Goal: Transaction & Acquisition: Purchase product/service

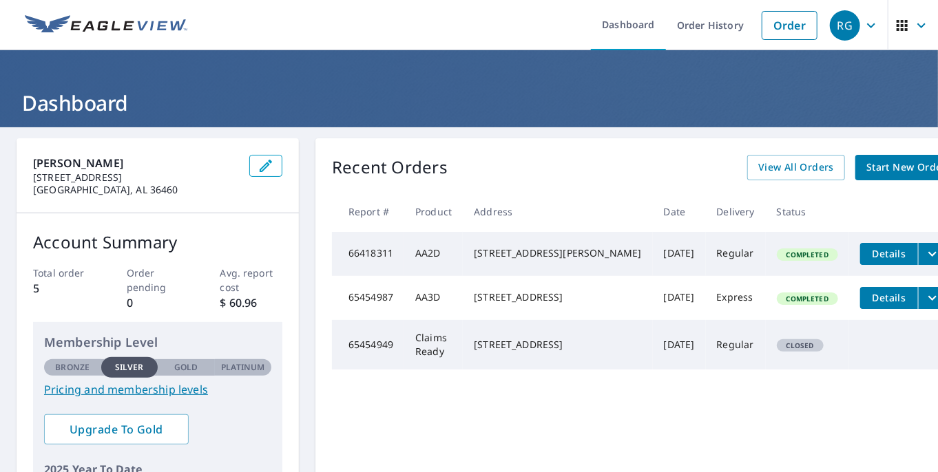
click at [490, 151] on div "Recent Orders View All Orders Start New Order Report # Product Address Date Del…" at bounding box center [644, 347] width 658 height 418
click at [866, 165] on span "Start New Order" at bounding box center [906, 167] width 80 height 17
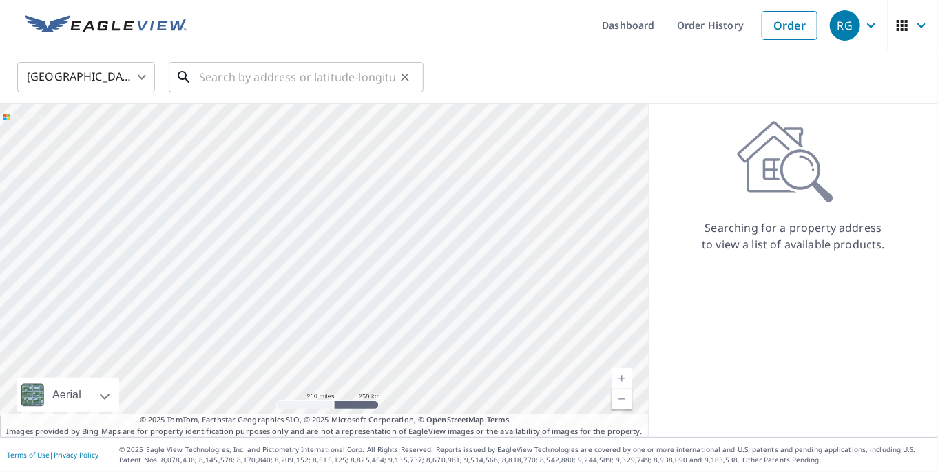
click at [218, 72] on input "text" at bounding box center [297, 77] width 196 height 39
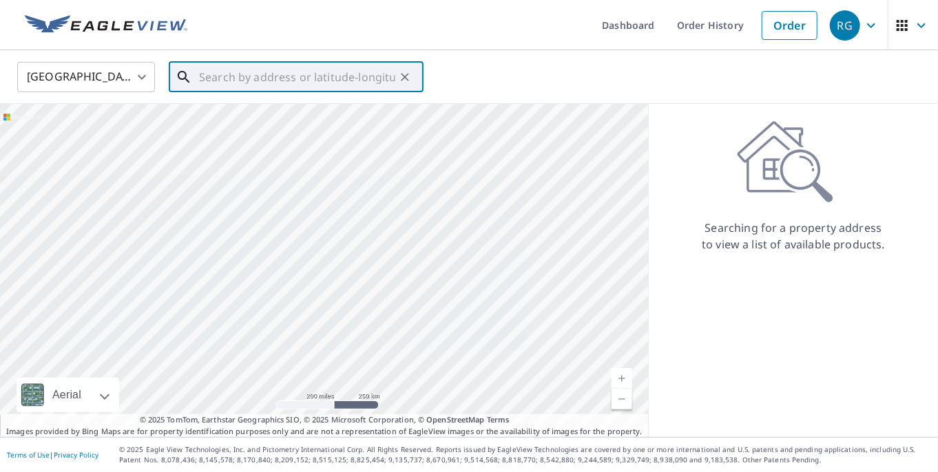
paste input "[STREET_ADDRESS][PERSON_NAME]"
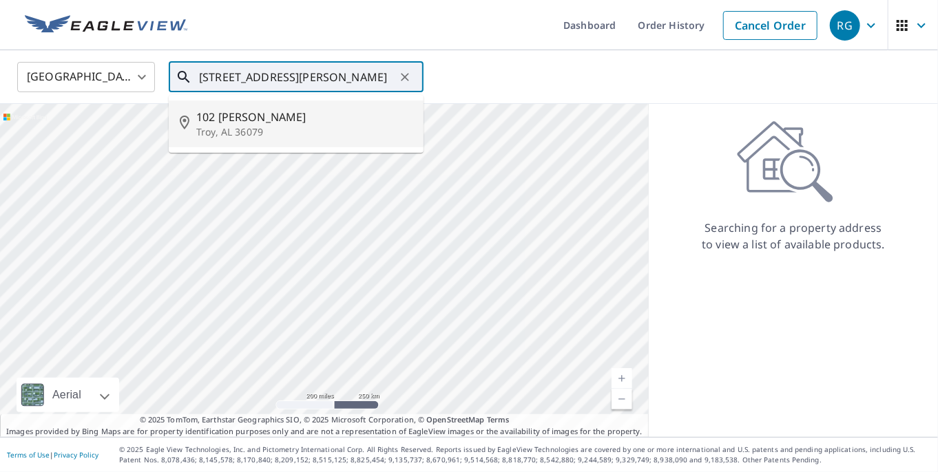
click at [213, 120] on span "102 [PERSON_NAME]" at bounding box center [304, 117] width 216 height 17
type input "[STREET_ADDRESS][PERSON_NAME]"
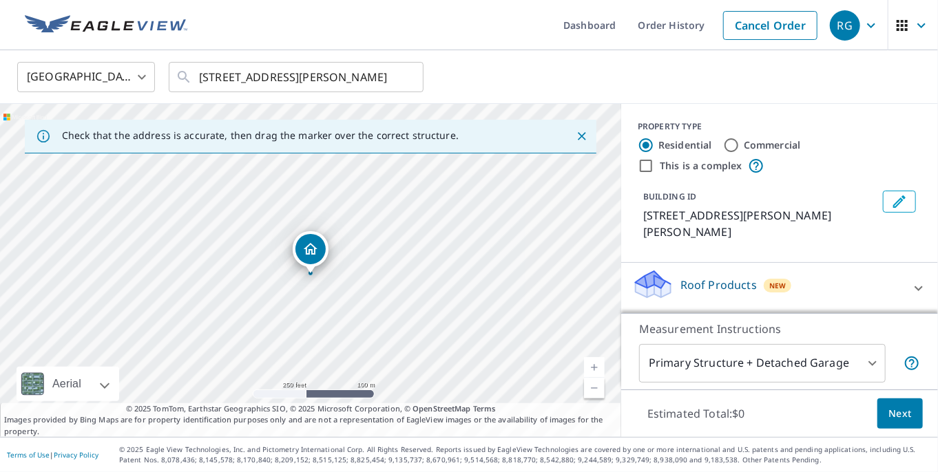
click at [589, 374] on link "Current Level 17, Zoom In" at bounding box center [594, 367] width 21 height 21
click at [589, 374] on link "Current Level 17.859584880830162, Zoom In" at bounding box center [594, 367] width 21 height 21
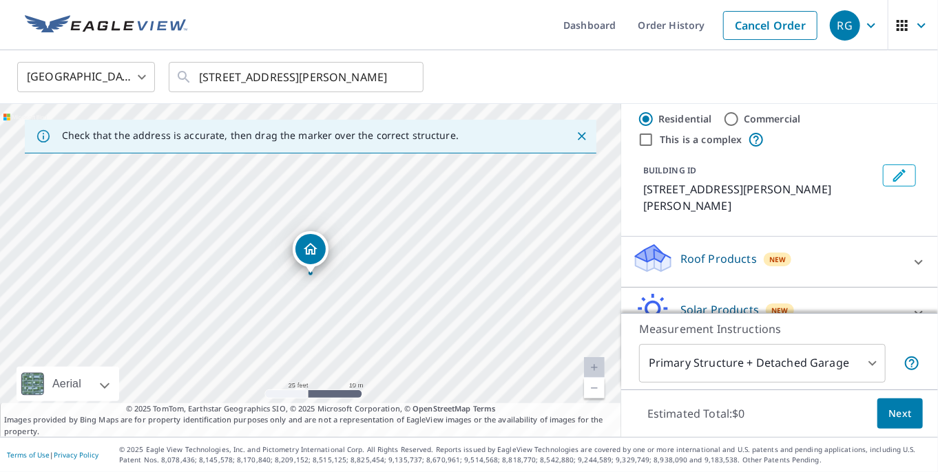
scroll to position [63, 0]
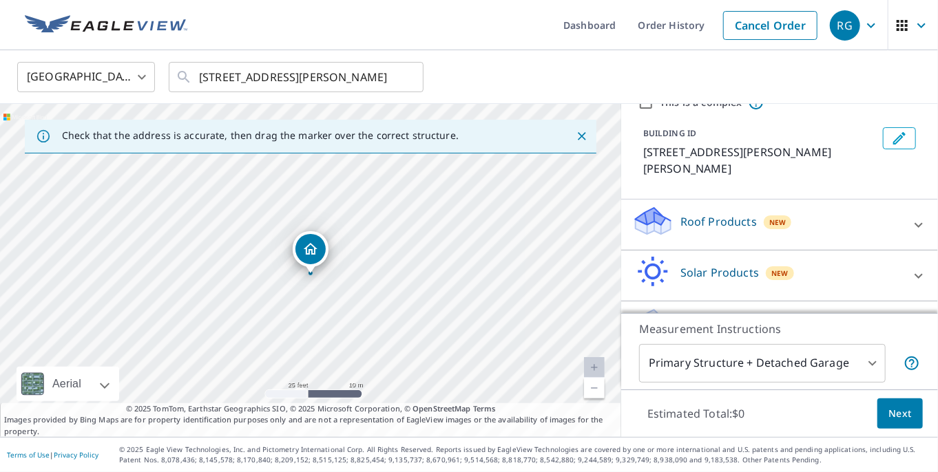
click at [911, 217] on icon at bounding box center [918, 225] width 17 height 17
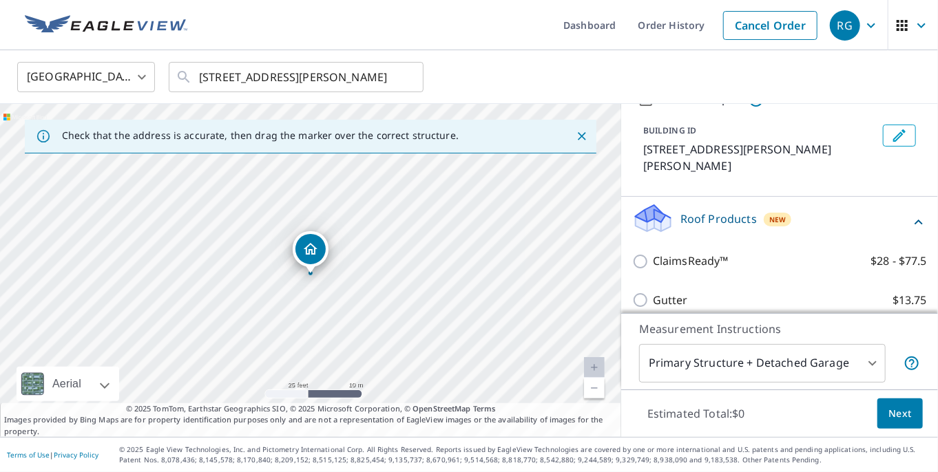
scroll to position [67, 0]
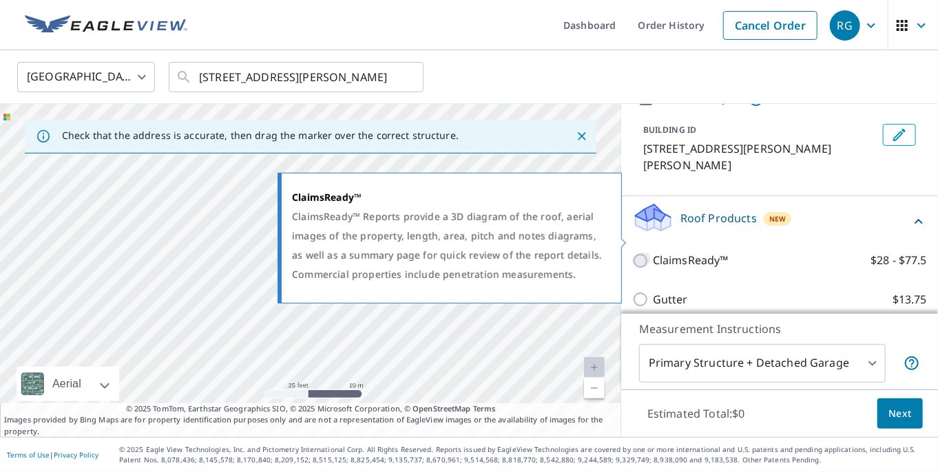
click at [641, 253] on input "ClaimsReady™ $28 - $77.5" at bounding box center [642, 261] width 21 height 17
checkbox input "true"
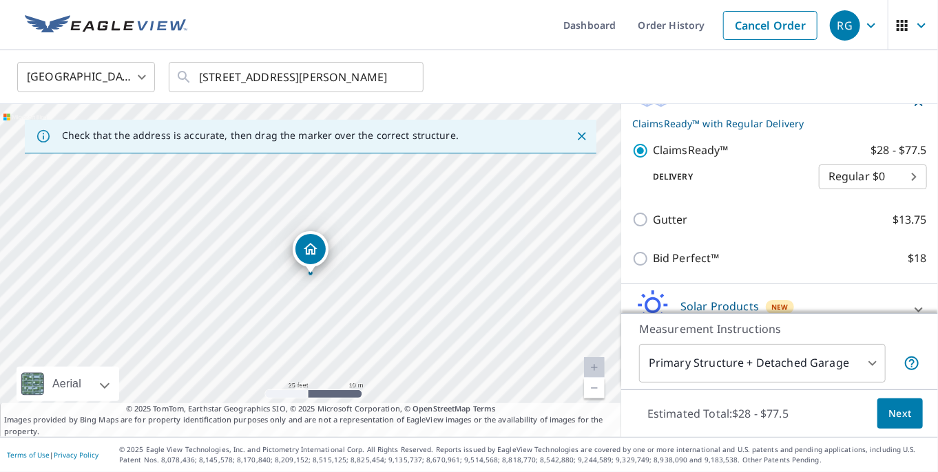
scroll to position [219, 0]
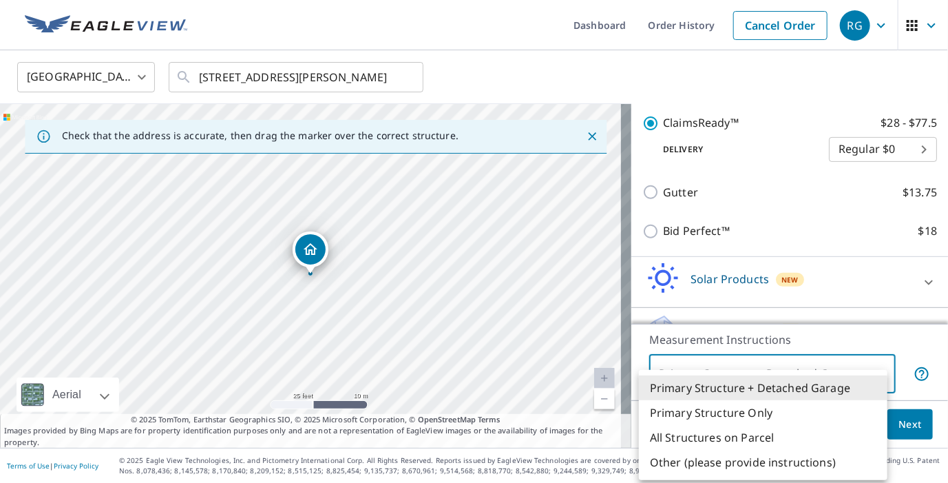
click at [876, 372] on body "RG RG Dashboard Order History Cancel Order RG United States [GEOGRAPHIC_DATA] ​…" at bounding box center [474, 241] width 948 height 483
click at [717, 407] on li "Primary Structure Only" at bounding box center [763, 412] width 248 height 25
type input "2"
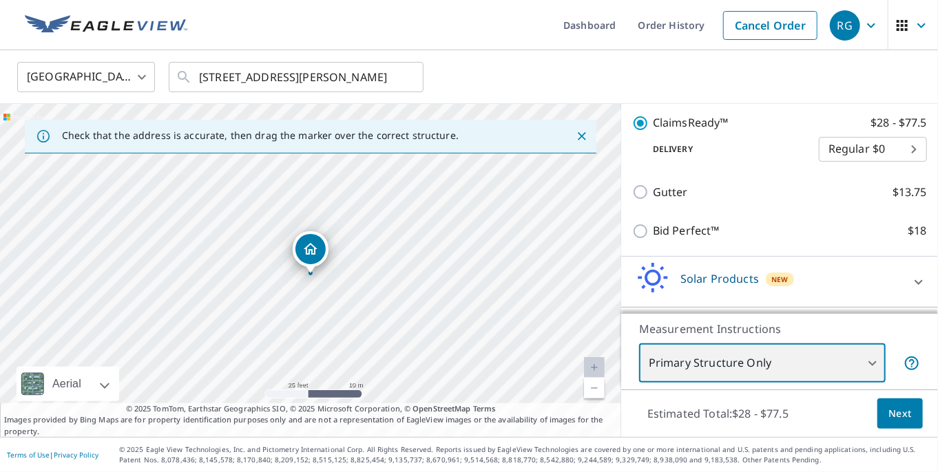
scroll to position [21, 0]
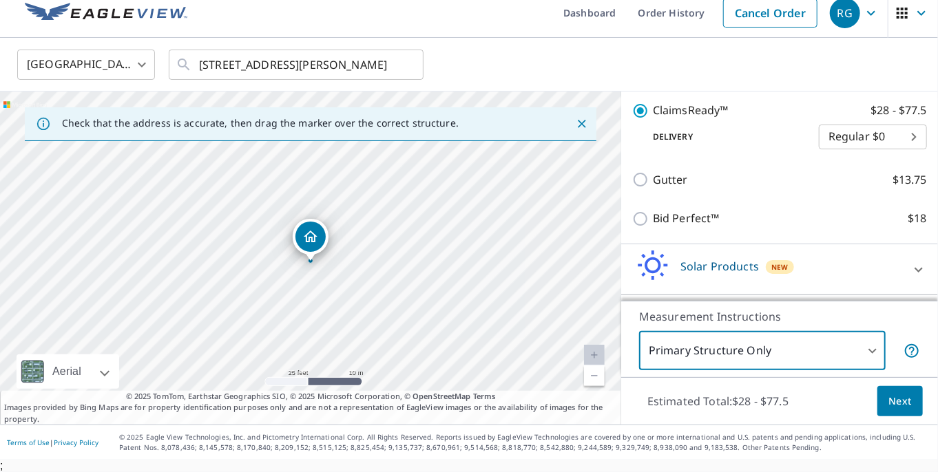
click at [899, 405] on span "Next" at bounding box center [899, 401] width 23 height 17
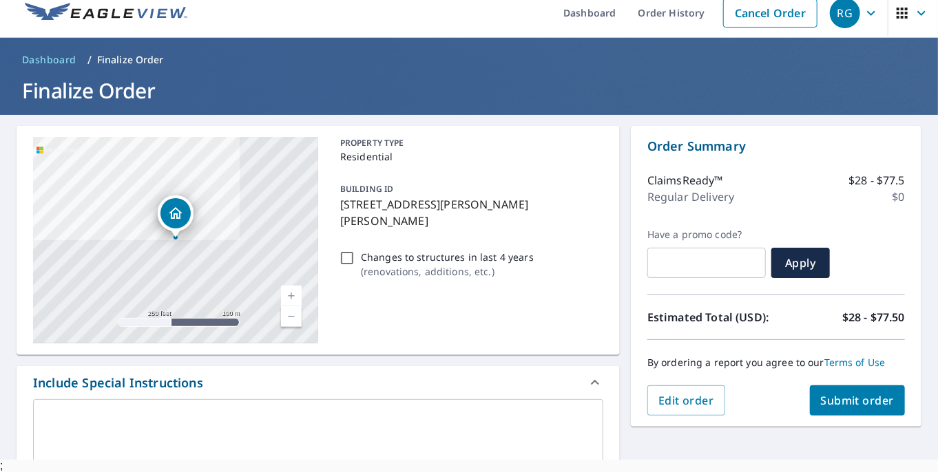
click at [861, 393] on span "Submit order" at bounding box center [857, 400] width 74 height 15
